Goal: Use online tool/utility: Utilize a website feature to perform a specific function

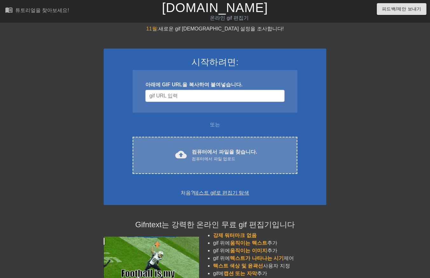
click at [222, 150] on font "컴퓨터에서 파일을 찾습니다." at bounding box center [224, 151] width 65 height 5
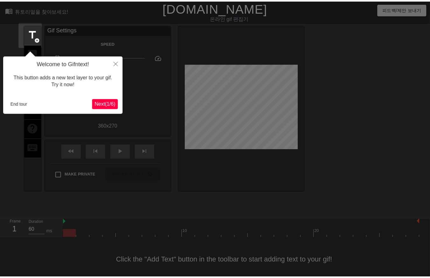
scroll to position [4, 0]
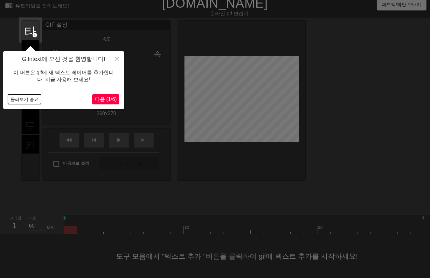
click at [17, 100] on button "둘러보기 종료" at bounding box center [24, 100] width 33 height 10
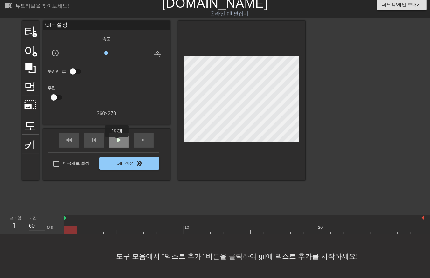
click at [117, 142] on span "play_arrow" at bounding box center [119, 140] width 8 height 8
drag, startPoint x: 116, startPoint y: 138, endPoint x: 113, endPoint y: 143, distance: 6.3
click at [116, 139] on span "일시 중지" at bounding box center [119, 140] width 8 height 8
click at [74, 230] on div at bounding box center [244, 230] width 360 height 8
click at [88, 232] on div at bounding box center [244, 230] width 360 height 8
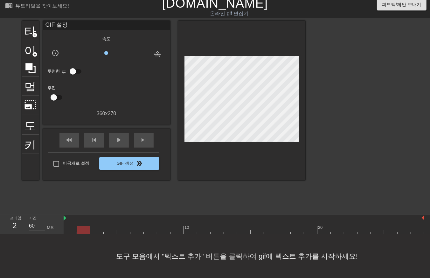
click at [98, 229] on div at bounding box center [244, 230] width 360 height 8
click at [109, 230] on div at bounding box center [244, 230] width 360 height 8
drag, startPoint x: 122, startPoint y: 228, endPoint x: 128, endPoint y: 229, distance: 5.8
click at [124, 229] on div at bounding box center [244, 230] width 360 height 8
click at [138, 229] on div at bounding box center [244, 230] width 360 height 8
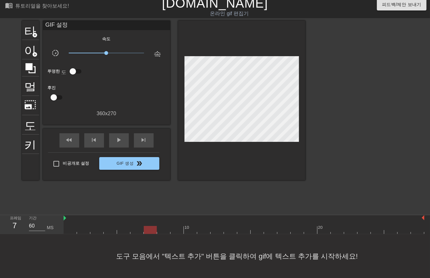
click at [151, 229] on div at bounding box center [244, 230] width 360 height 8
drag, startPoint x: 163, startPoint y: 233, endPoint x: 168, endPoint y: 232, distance: 4.5
click at [166, 233] on div at bounding box center [244, 230] width 360 height 8
drag, startPoint x: 174, startPoint y: 227, endPoint x: 178, endPoint y: 227, distance: 4.1
click at [175, 227] on div at bounding box center [244, 230] width 360 height 8
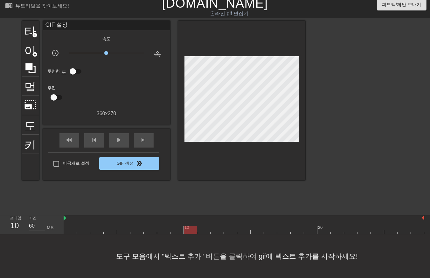
click at [191, 231] on div at bounding box center [244, 230] width 360 height 8
drag, startPoint x: 201, startPoint y: 229, endPoint x: 209, endPoint y: 229, distance: 8.6
click at [203, 229] on div at bounding box center [244, 230] width 360 height 8
click at [218, 228] on div at bounding box center [244, 230] width 360 height 8
click at [230, 229] on div at bounding box center [244, 230] width 360 height 8
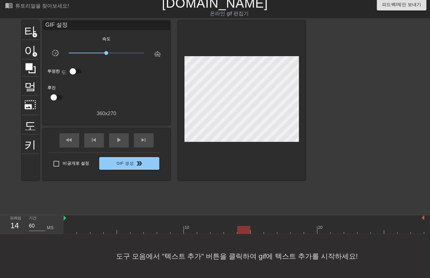
click at [246, 229] on div at bounding box center [244, 230] width 360 height 8
click at [258, 228] on div at bounding box center [244, 230] width 360 height 8
drag, startPoint x: 270, startPoint y: 229, endPoint x: 275, endPoint y: 233, distance: 6.2
click at [274, 233] on div at bounding box center [244, 230] width 360 height 8
click at [284, 230] on div at bounding box center [244, 230] width 360 height 8
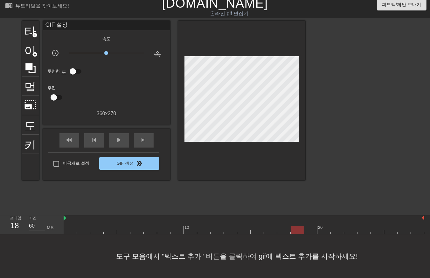
click at [296, 230] on div at bounding box center [244, 230] width 360 height 8
click at [309, 228] on div at bounding box center [244, 230] width 360 height 8
click at [321, 227] on div at bounding box center [244, 230] width 360 height 8
click at [335, 230] on div at bounding box center [244, 230] width 360 height 8
click at [351, 227] on div at bounding box center [244, 230] width 360 height 8
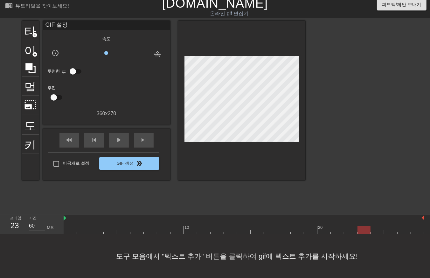
drag, startPoint x: 360, startPoint y: 229, endPoint x: 363, endPoint y: 229, distance: 3.2
click at [360, 229] on div at bounding box center [244, 230] width 360 height 8
click at [374, 230] on div at bounding box center [244, 230] width 360 height 8
click at [388, 230] on div at bounding box center [244, 230] width 360 height 8
click at [402, 230] on div at bounding box center [244, 230] width 360 height 8
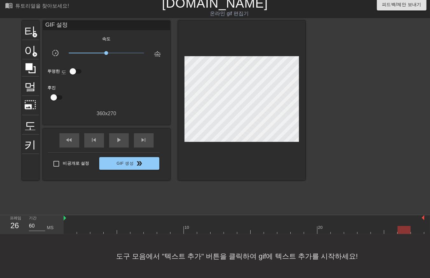
click at [417, 227] on div at bounding box center [244, 230] width 360 height 8
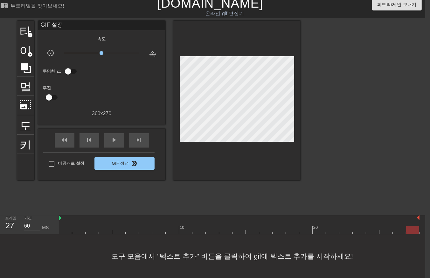
scroll to position [4, 5]
click at [29, 31] on span "타이틀" at bounding box center [26, 30] width 12 height 12
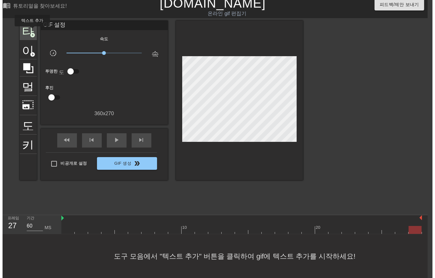
scroll to position [0, 5]
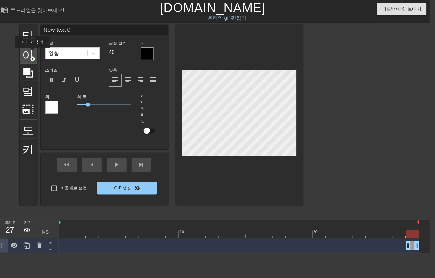
click at [31, 53] on span "이미지" at bounding box center [28, 53] width 12 height 12
click at [27, 74] on icon at bounding box center [28, 73] width 10 height 10
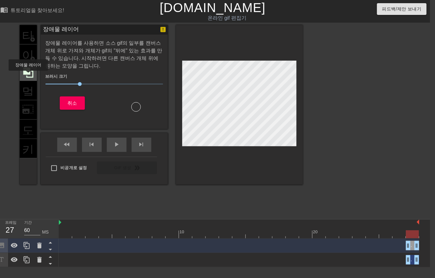
click at [28, 75] on icon at bounding box center [28, 73] width 12 height 12
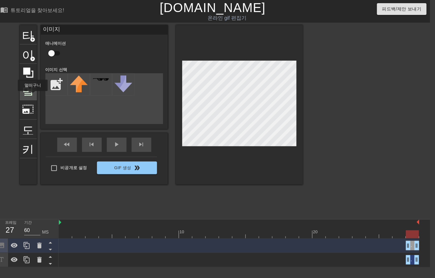
click at [31, 95] on span "멀떠구니" at bounding box center [28, 90] width 12 height 12
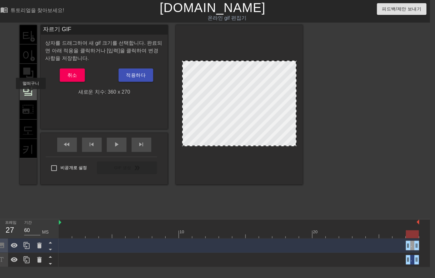
drag, startPoint x: 30, startPoint y: 93, endPoint x: 30, endPoint y: 97, distance: 3.2
click at [30, 94] on span "멀떠구니" at bounding box center [28, 90] width 12 height 12
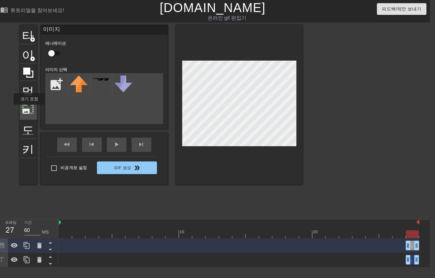
click at [29, 109] on span "photo_size_select_large" at bounding box center [28, 109] width 12 height 12
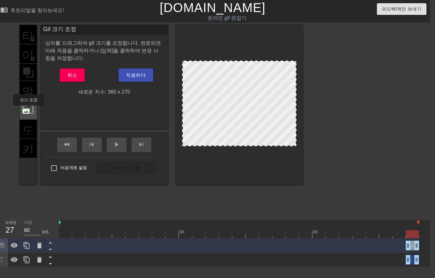
click at [28, 110] on span "photo_size_select_large" at bounding box center [28, 109] width 12 height 12
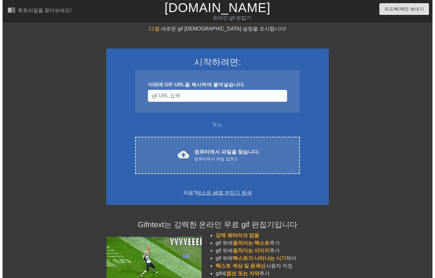
scroll to position [0, 5]
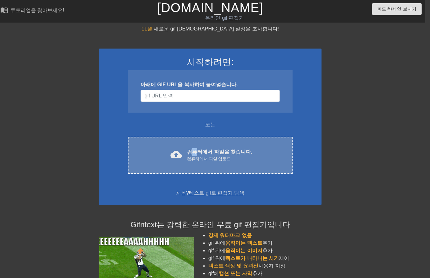
drag, startPoint x: 196, startPoint y: 154, endPoint x: 196, endPoint y: 150, distance: 3.8
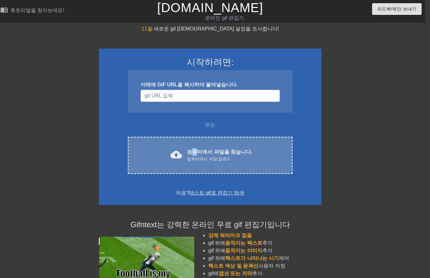
click at [196, 150] on font "컴퓨터에서 파일을 찾습니다." at bounding box center [219, 151] width 65 height 5
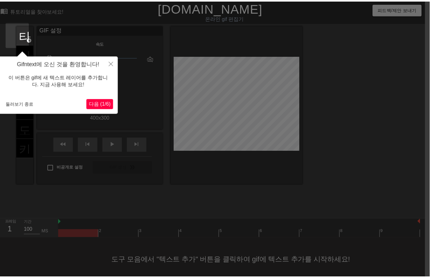
scroll to position [4, 5]
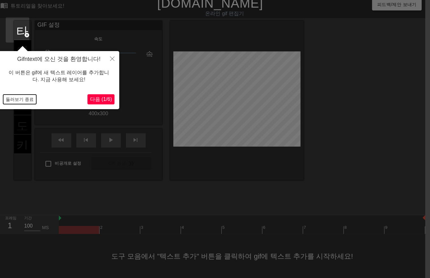
click at [21, 98] on button "둘러보기 종료" at bounding box center [19, 100] width 33 height 10
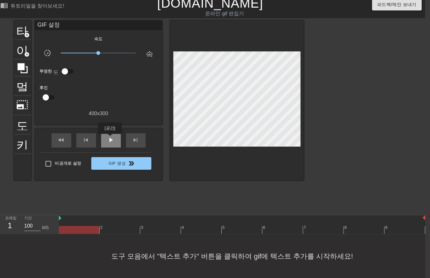
click at [110, 139] on span "play_arrow" at bounding box center [111, 140] width 8 height 8
click at [109, 139] on span "일시 중지" at bounding box center [111, 140] width 8 height 8
click at [83, 232] on div at bounding box center [242, 230] width 366 height 8
click at [123, 228] on div at bounding box center [242, 230] width 366 height 8
drag, startPoint x: 158, startPoint y: 228, endPoint x: 183, endPoint y: 230, distance: 25.6
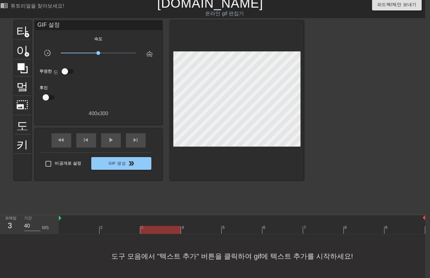
click at [160, 228] on div at bounding box center [242, 230] width 366 height 8
drag, startPoint x: 201, startPoint y: 227, endPoint x: 205, endPoint y: 230, distance: 5.0
click at [202, 229] on div at bounding box center [242, 230] width 366 height 8
click at [238, 228] on div at bounding box center [242, 230] width 366 height 8
click at [275, 230] on div at bounding box center [242, 230] width 366 height 8
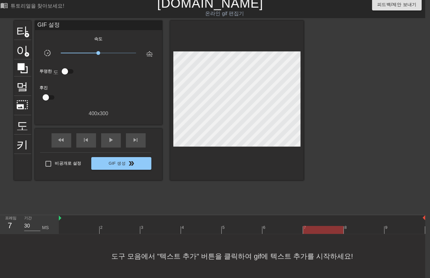
drag, startPoint x: 320, startPoint y: 228, endPoint x: 328, endPoint y: 228, distance: 8.6
click at [320, 229] on div at bounding box center [242, 230] width 366 height 8
type input "40"
click at [361, 226] on div "2 3 4 5 6 7 8 9" at bounding box center [242, 225] width 366 height 19
click at [397, 227] on div at bounding box center [242, 230] width 366 height 8
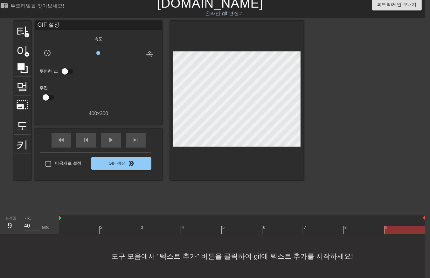
drag, startPoint x: 344, startPoint y: 278, endPoint x: 385, endPoint y: 283, distance: 41.1
click at [395, 278] on html "menu_book 튜토리얼을 찾아보세요! Gifntext.com 온라인 gif 편집기 피드백/제안 보내기 타이틀 add_circle 이미지 a…" at bounding box center [210, 137] width 430 height 283
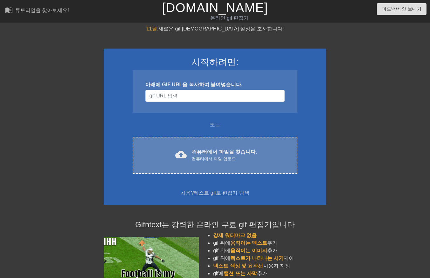
scroll to position [4, 5]
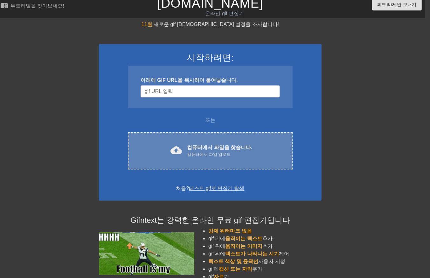
click at [209, 157] on div "컴퓨터에서 파일 업로드" at bounding box center [219, 155] width 65 height 6
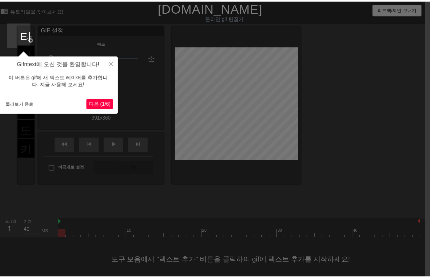
scroll to position [10, 5]
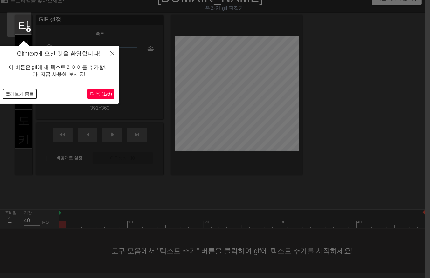
click at [25, 93] on button "둘러보기 종료" at bounding box center [19, 94] width 33 height 10
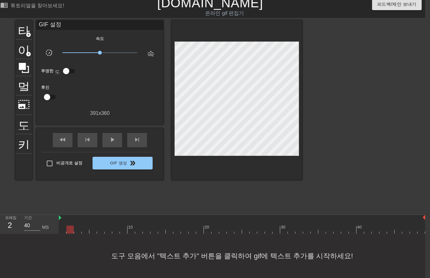
drag, startPoint x: 69, startPoint y: 223, endPoint x: 77, endPoint y: 226, distance: 8.1
click at [70, 226] on div at bounding box center [242, 230] width 366 height 8
click at [77, 226] on div at bounding box center [242, 230] width 366 height 8
click at [84, 226] on div at bounding box center [242, 230] width 366 height 8
click at [92, 226] on div at bounding box center [242, 230] width 366 height 8
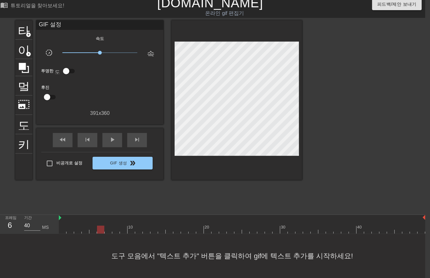
drag, startPoint x: 100, startPoint y: 224, endPoint x: 105, endPoint y: 230, distance: 7.7
click at [101, 227] on div at bounding box center [242, 230] width 366 height 8
drag, startPoint x: 106, startPoint y: 223, endPoint x: 109, endPoint y: 224, distance: 3.3
click at [106, 226] on div at bounding box center [242, 230] width 366 height 8
click at [114, 226] on div at bounding box center [242, 230] width 366 height 8
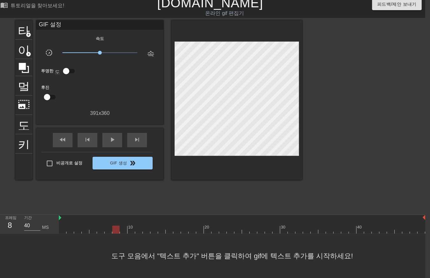
click at [123, 226] on div at bounding box center [242, 230] width 366 height 8
click at [131, 226] on div at bounding box center [242, 230] width 366 height 8
drag, startPoint x: 137, startPoint y: 223, endPoint x: 141, endPoint y: 226, distance: 5.2
click at [138, 226] on div at bounding box center [242, 230] width 366 height 8
click at [146, 226] on div at bounding box center [242, 230] width 366 height 8
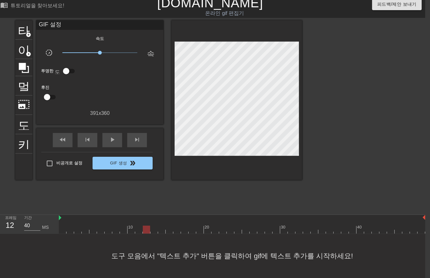
click at [150, 226] on div at bounding box center [146, 230] width 7 height 8
drag, startPoint x: 154, startPoint y: 226, endPoint x: 157, endPoint y: 226, distance: 3.2
click at [154, 227] on div at bounding box center [242, 230] width 366 height 8
click at [159, 226] on div at bounding box center [242, 230] width 366 height 8
drag, startPoint x: 168, startPoint y: 224, endPoint x: 170, endPoint y: 228, distance: 4.0
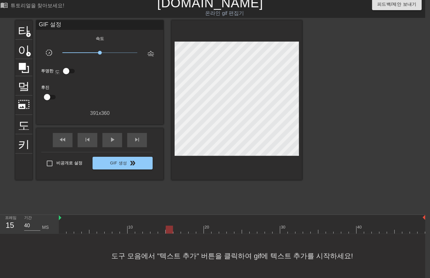
click at [169, 227] on div at bounding box center [242, 230] width 366 height 8
drag, startPoint x: 176, startPoint y: 224, endPoint x: 180, endPoint y: 227, distance: 4.5
click at [177, 226] on div at bounding box center [242, 230] width 366 height 8
click at [182, 226] on div at bounding box center [242, 230] width 366 height 8
click at [191, 226] on div at bounding box center [242, 230] width 366 height 8
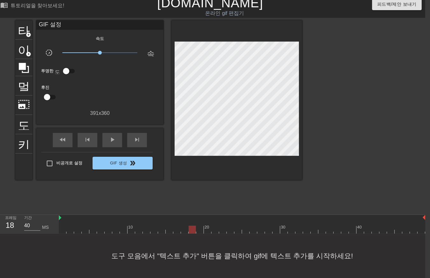
click at [196, 226] on div at bounding box center [242, 230] width 366 height 8
click at [205, 226] on div at bounding box center [242, 230] width 366 height 8
click at [109, 136] on span "play_arrow" at bounding box center [112, 140] width 8 height 8
click at [109, 136] on span "일시 중지" at bounding box center [112, 140] width 8 height 8
drag, startPoint x: 206, startPoint y: 226, endPoint x: 217, endPoint y: 226, distance: 10.8
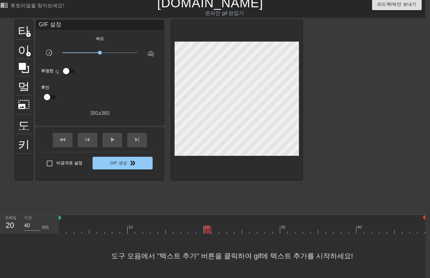
click at [206, 226] on div at bounding box center [242, 230] width 366 height 8
click at [214, 226] on div at bounding box center [242, 230] width 366 height 8
click at [223, 226] on div at bounding box center [242, 230] width 366 height 8
click at [229, 227] on div at bounding box center [242, 230] width 366 height 8
click at [238, 226] on div at bounding box center [242, 230] width 366 height 8
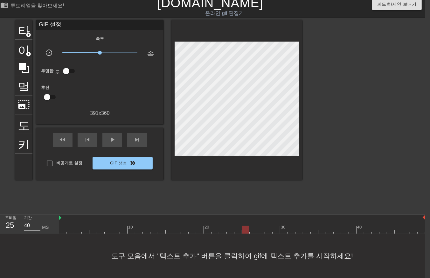
click at [244, 226] on div at bounding box center [242, 230] width 366 height 8
click at [252, 226] on div at bounding box center [242, 230] width 366 height 8
click at [258, 226] on div at bounding box center [242, 230] width 366 height 8
drag, startPoint x: 267, startPoint y: 224, endPoint x: 274, endPoint y: 226, distance: 6.9
click at [267, 226] on div at bounding box center [242, 230] width 366 height 8
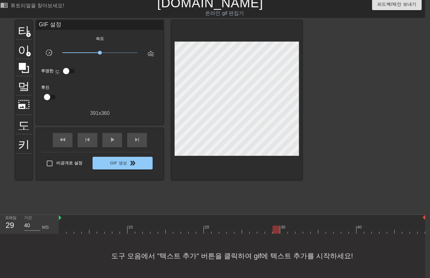
drag, startPoint x: 275, startPoint y: 224, endPoint x: 278, endPoint y: 226, distance: 3.3
click at [275, 226] on div at bounding box center [242, 230] width 366 height 8
click at [282, 226] on div at bounding box center [242, 230] width 366 height 8
click at [291, 226] on div at bounding box center [242, 230] width 366 height 8
click at [299, 226] on div at bounding box center [242, 230] width 366 height 8
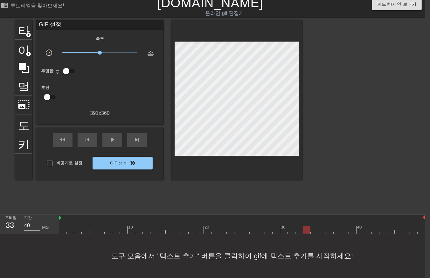
drag, startPoint x: 305, startPoint y: 225, endPoint x: 308, endPoint y: 226, distance: 3.9
click at [305, 226] on div at bounding box center [242, 230] width 366 height 8
click at [314, 226] on div at bounding box center [242, 230] width 366 height 8
click at [322, 226] on div at bounding box center [242, 230] width 366 height 8
click at [329, 226] on div at bounding box center [242, 230] width 366 height 8
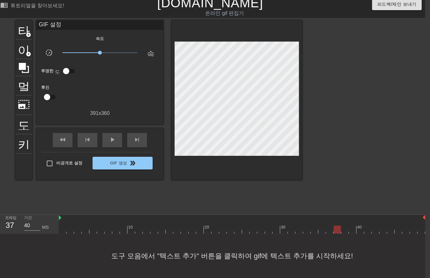
click at [335, 226] on div at bounding box center [242, 230] width 366 height 8
click at [344, 226] on div at bounding box center [242, 230] width 366 height 8
click at [352, 226] on div at bounding box center [242, 230] width 366 height 8
click at [360, 226] on div at bounding box center [242, 230] width 366 height 8
click at [364, 226] on div at bounding box center [242, 230] width 366 height 8
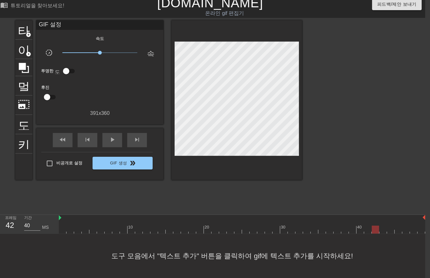
drag, startPoint x: 373, startPoint y: 223, endPoint x: 377, endPoint y: 228, distance: 6.6
click at [373, 226] on div at bounding box center [242, 230] width 366 height 8
click at [382, 226] on div at bounding box center [242, 230] width 366 height 8
click at [389, 226] on div at bounding box center [242, 230] width 366 height 8
click at [398, 226] on div at bounding box center [242, 230] width 366 height 8
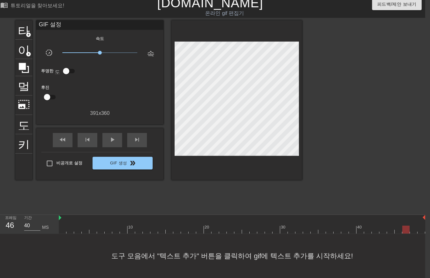
click at [404, 226] on div at bounding box center [242, 230] width 366 height 8
click at [412, 226] on div at bounding box center [242, 230] width 366 height 8
click at [419, 226] on div at bounding box center [242, 230] width 366 height 8
drag, startPoint x: 352, startPoint y: 278, endPoint x: 387, endPoint y: 274, distance: 35.2
click at [387, 274] on div "도구 모음에서 "텍스트 추가" 버튼을 클릭하여 gif에 텍스트 추가를 시작하세요!" at bounding box center [210, 256] width 430 height 44
